Goal: Information Seeking & Learning: Check status

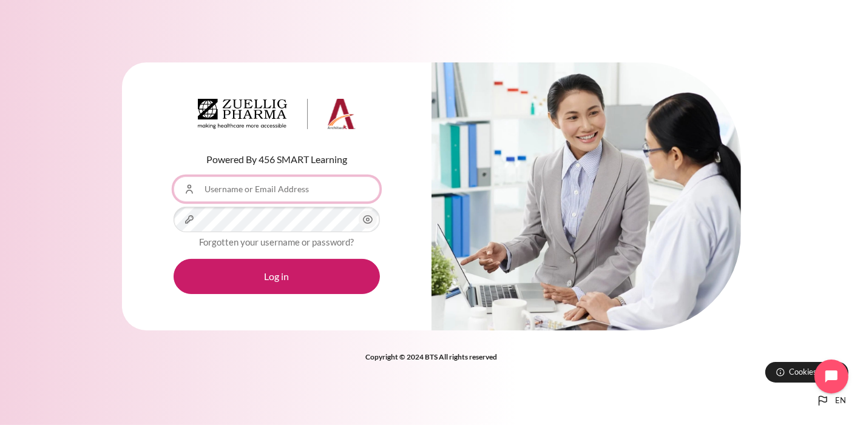
drag, startPoint x: 0, startPoint y: 0, endPoint x: 282, endPoint y: 187, distance: 338.7
click at [282, 187] on input "Username or Email Address" at bounding box center [277, 189] width 206 height 25
type input "arlai@zuelligpharma.com"
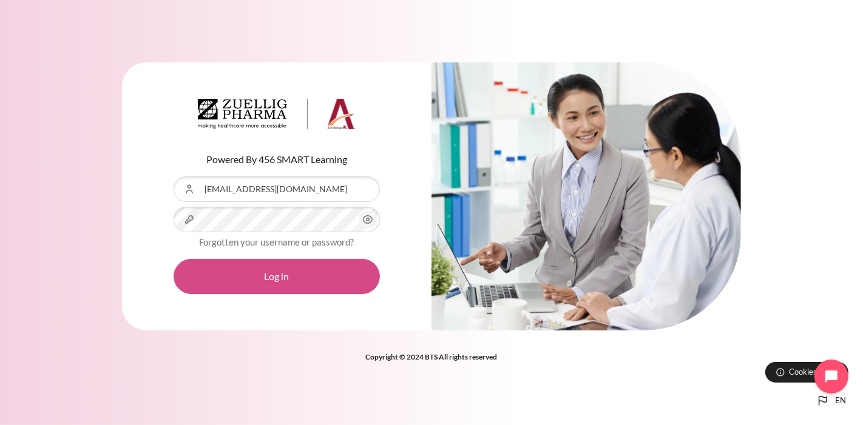
click at [278, 280] on button "Log in" at bounding box center [277, 276] width 206 height 35
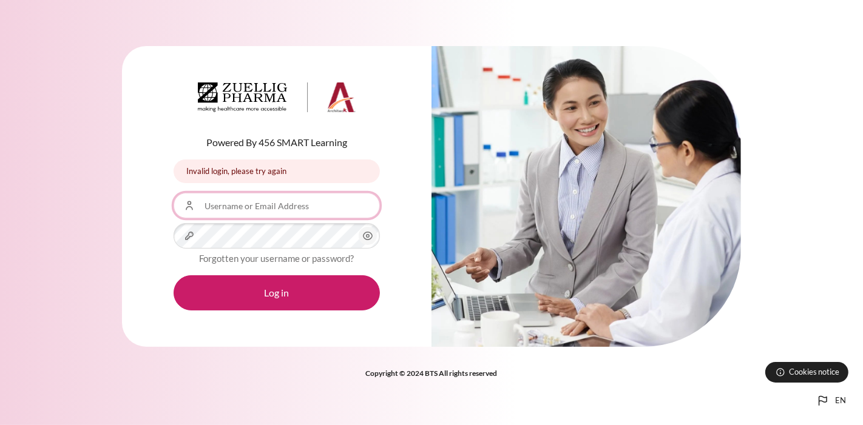
click at [302, 209] on input "Username or Email Address" at bounding box center [277, 205] width 206 height 25
type input "arlai@zuelligpharma.com"
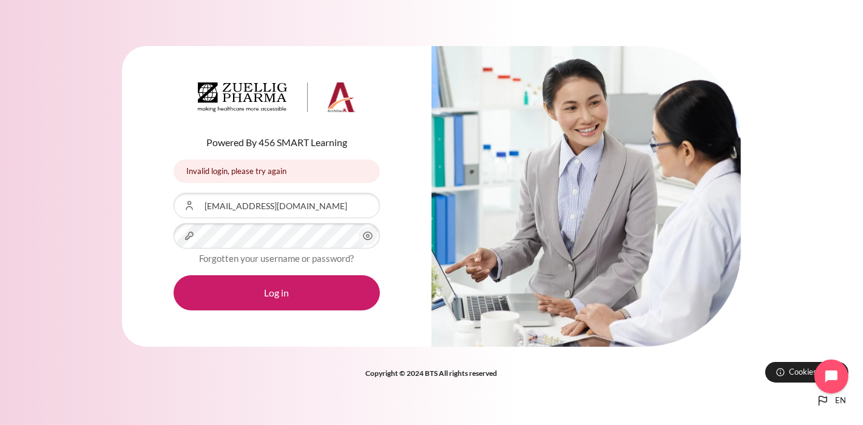
click at [253, 171] on div "Invalid login, please try again" at bounding box center [277, 172] width 206 height 24
click at [254, 382] on div "Powered By 456 SMART Learning Invalid login, please try again Invalid login, pl…" at bounding box center [431, 212] width 863 height 371
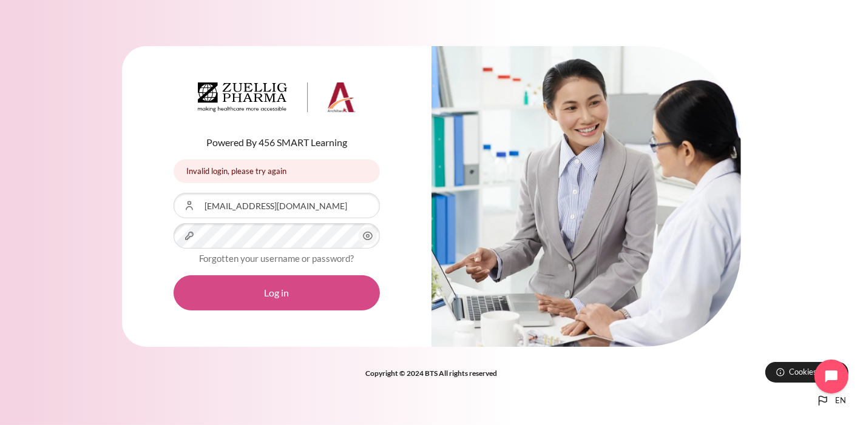
click at [274, 290] on button "Log in" at bounding box center [277, 292] width 206 height 35
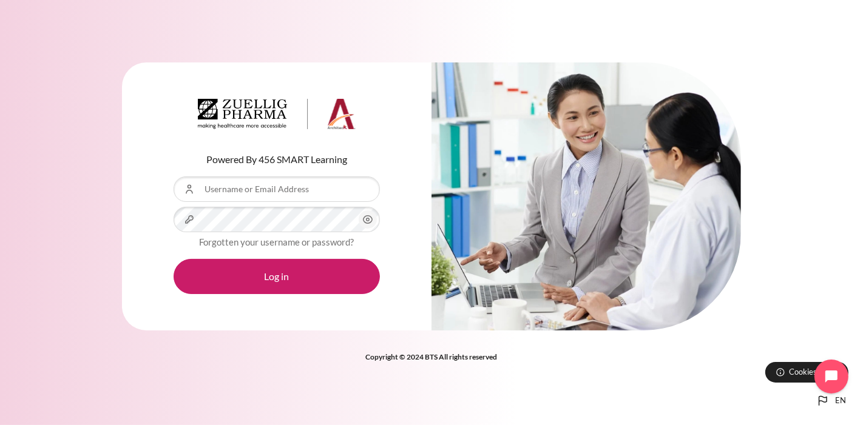
type input "[EMAIL_ADDRESS][DOMAIN_NAME]"
click at [311, 370] on div "Powered By 456 SMART Learning Username or Email Address arlai@zuelligpharma.com…" at bounding box center [431, 213] width 863 height 338
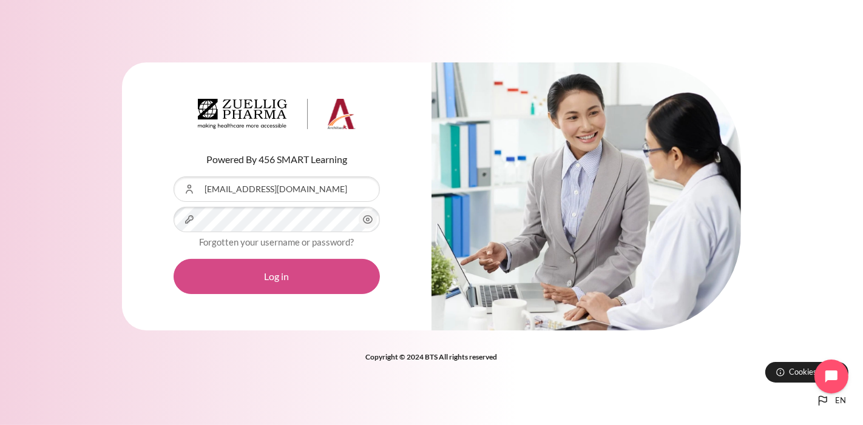
click at [267, 272] on button "Log in" at bounding box center [277, 276] width 206 height 35
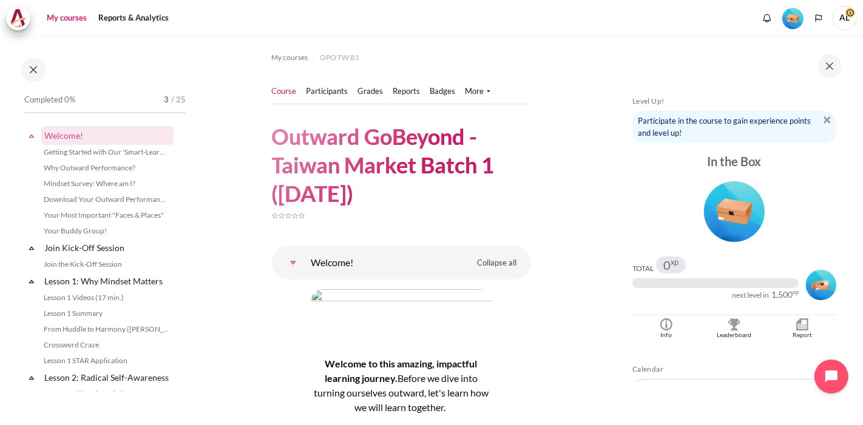
click at [61, 16] on link "My courses" at bounding box center [66, 18] width 49 height 24
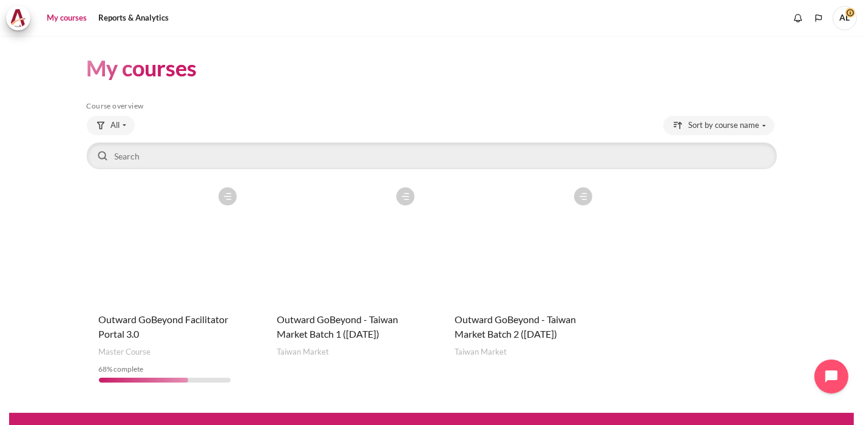
click at [513, 269] on figure "Content" at bounding box center [520, 241] width 156 height 121
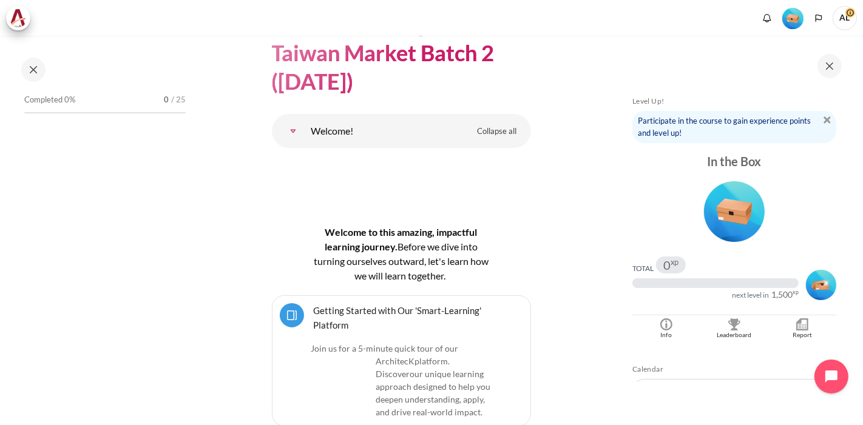
scroll to position [135, 0]
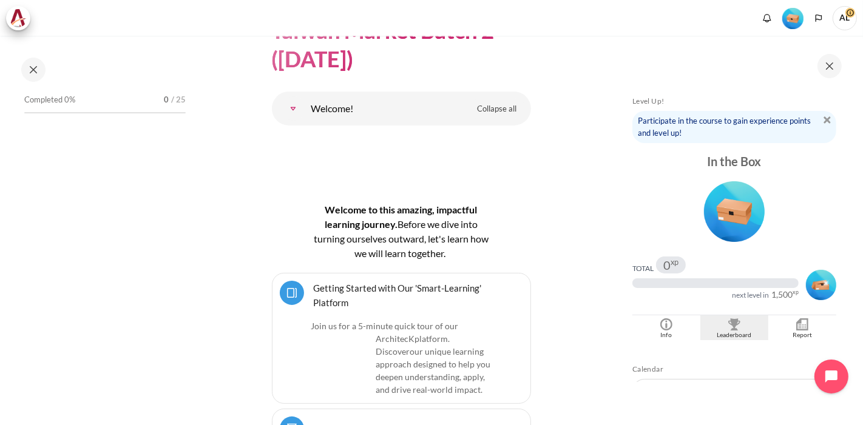
click at [731, 323] on img "Blocks" at bounding box center [734, 324] width 12 height 12
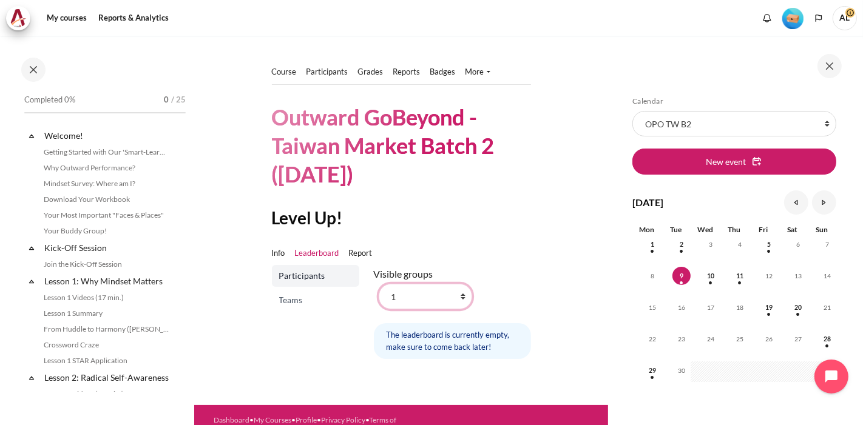
click at [460, 294] on select "All participants 1 2 3 4 5 6 7 8 9 a b c d e f g h i" at bounding box center [425, 296] width 93 height 25
select select "0"
click at [379, 284] on select "All participants 1 2 3 4 5 6 7 8 9 a b c d e f g h i" at bounding box center [425, 296] width 93 height 25
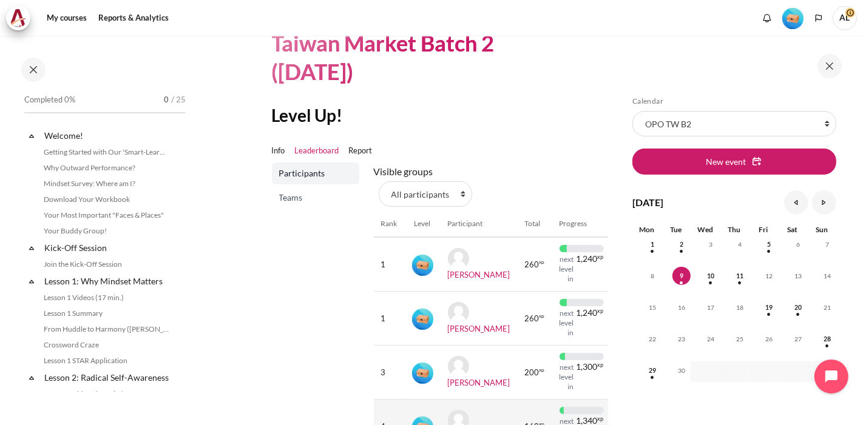
scroll to position [135, 0]
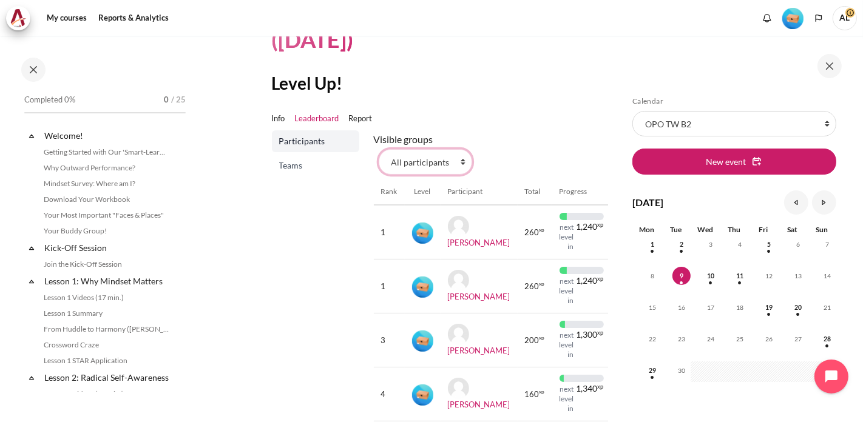
click at [459, 160] on select "All participants 1 2 3 4 5 6 7 8 9 a b c d e f g h i" at bounding box center [425, 161] width 93 height 25
select select "4952"
click at [379, 149] on select "All participants 1 2 3 4 5 6 7 8 9 a b c d e f g h i" at bounding box center [425, 161] width 93 height 25
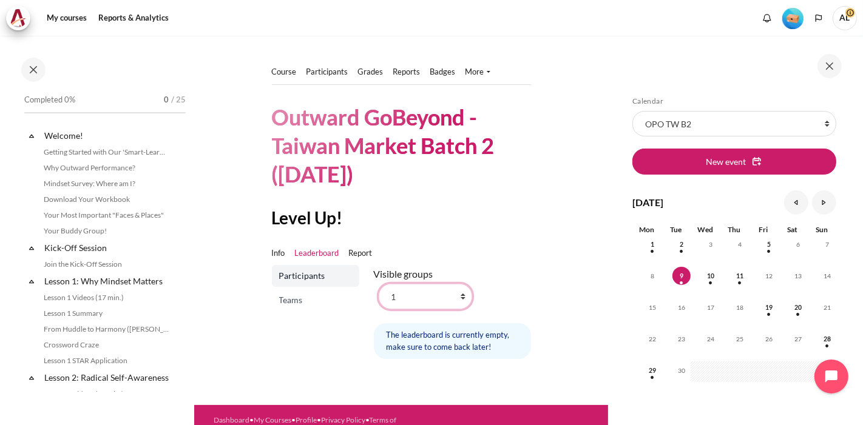
click at [460, 294] on select "All participants 1 2 3 4 5 6 7 8 9 a b c d e f g h i" at bounding box center [425, 296] width 93 height 25
select select "4970"
click at [379, 284] on select "All participants 1 2 3 4 5 6 7 8 9 a b c d e f g h i" at bounding box center [425, 296] width 93 height 25
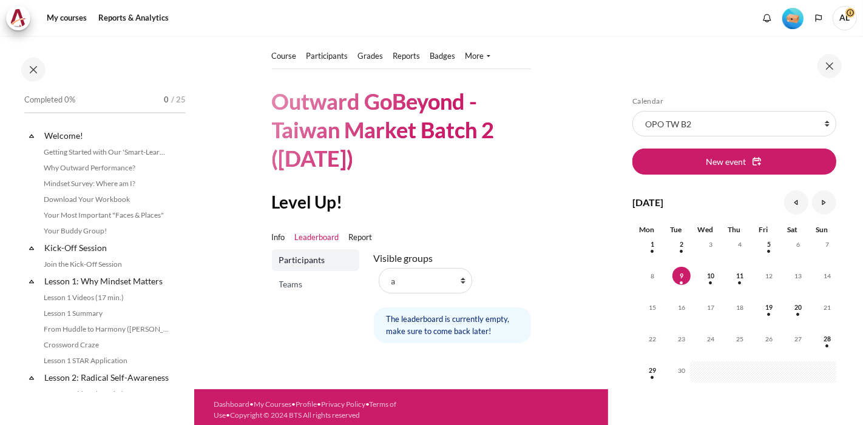
scroll to position [31, 0]
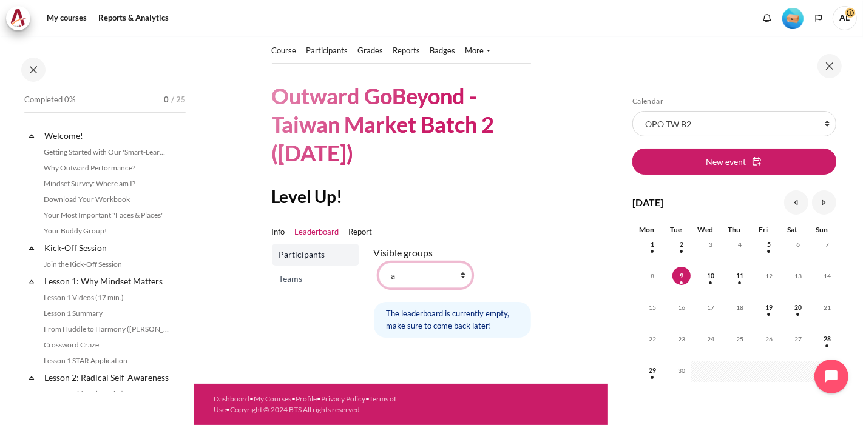
click at [460, 264] on select "All participants 1 2 3 4 5 6 7 8 9 a b c d e f g h i" at bounding box center [425, 275] width 93 height 25
select select "4975"
click at [379, 263] on select "All participants 1 2 3 4 5 6 7 8 9 a b c d e f g h i" at bounding box center [425, 275] width 93 height 25
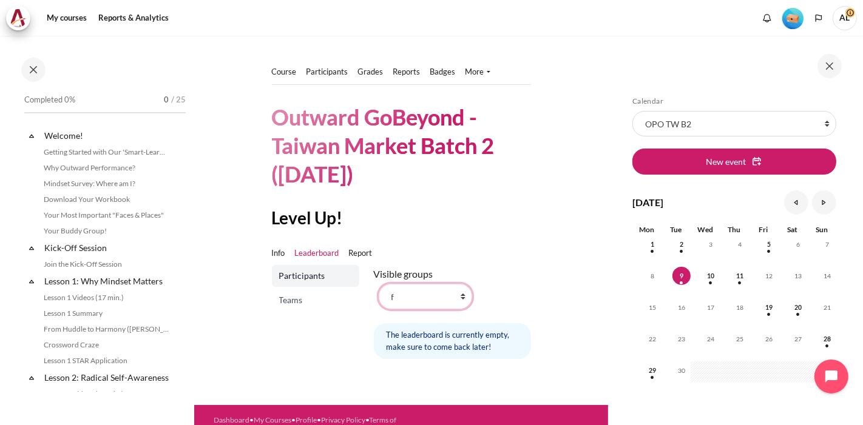
click at [462, 295] on select "All participants 1 2 3 4 5 6 7 8 9 a b c d e f g h i" at bounding box center [425, 296] width 93 height 25
select select "4978"
click at [379, 284] on select "All participants 1 2 3 4 5 6 7 8 9 a b c d e f g h i" at bounding box center [425, 296] width 93 height 25
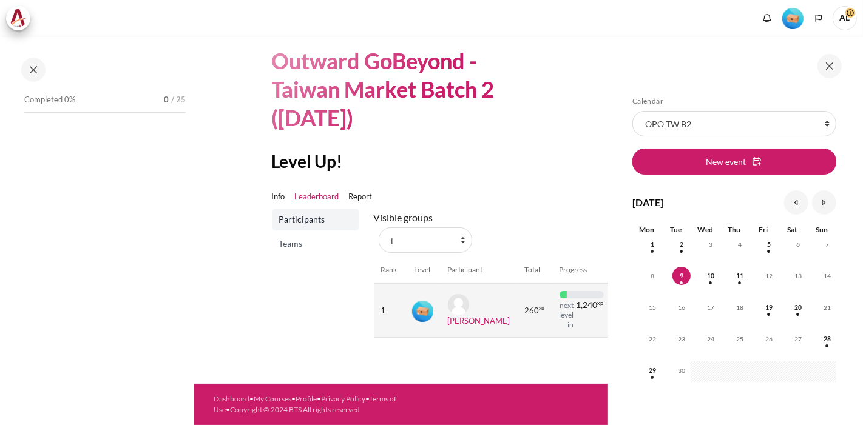
scroll to position [73, 0]
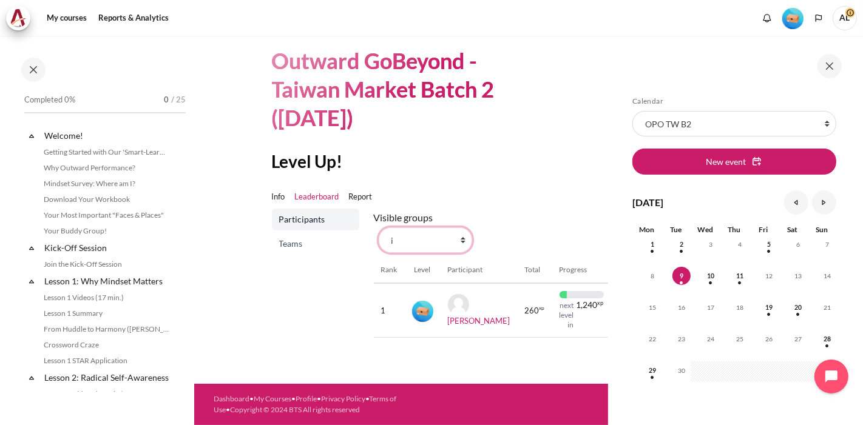
click at [460, 227] on select "All participants 1 2 3 4 5 6 7 8 9 a b c d e f g h i" at bounding box center [425, 239] width 93 height 25
select select "4952"
click at [379, 227] on select "All participants 1 2 3 4 5 6 7 8 9 a b c d e f g h i" at bounding box center [425, 239] width 93 height 25
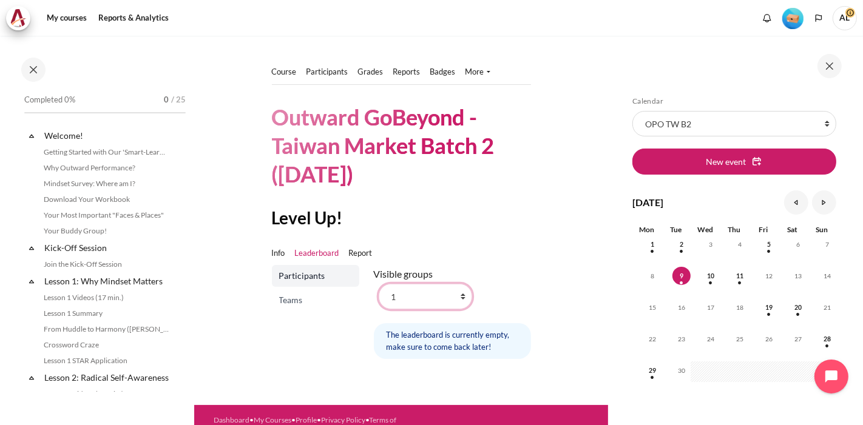
click at [461, 293] on select "All participants 1 2 3 4 5 6 7 8 9 a b c d e f g h i" at bounding box center [425, 296] width 93 height 25
select select "0"
click at [379, 284] on select "All participants 1 2 3 4 5 6 7 8 9 a b c d e f g h i" at bounding box center [425, 296] width 93 height 25
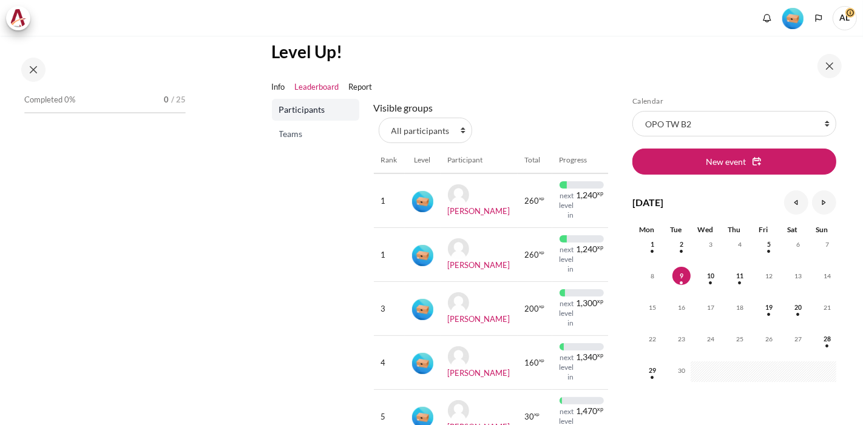
scroll to position [202, 0]
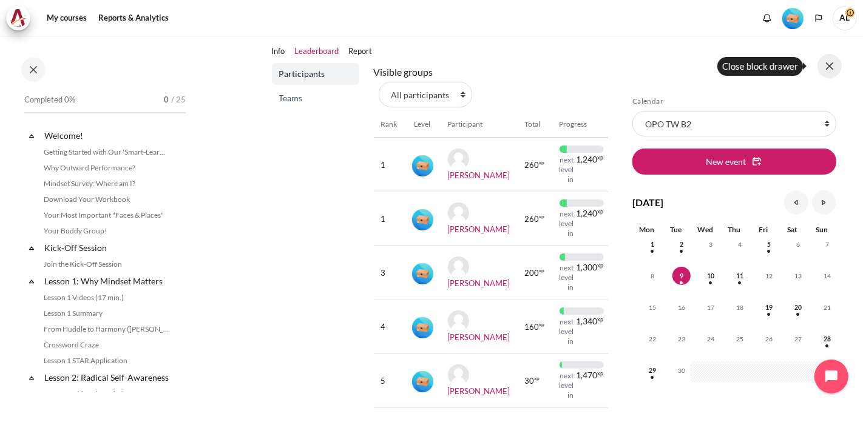
click at [828, 67] on button at bounding box center [829, 66] width 24 height 24
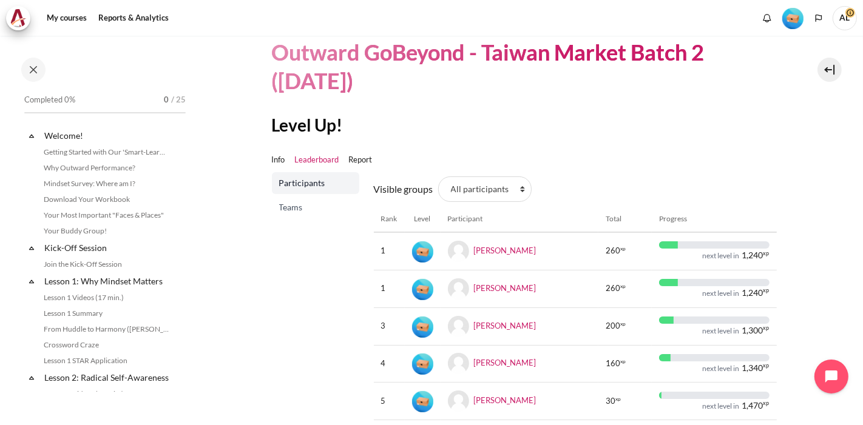
scroll to position [66, 0]
